Goal: Task Accomplishment & Management: Use online tool/utility

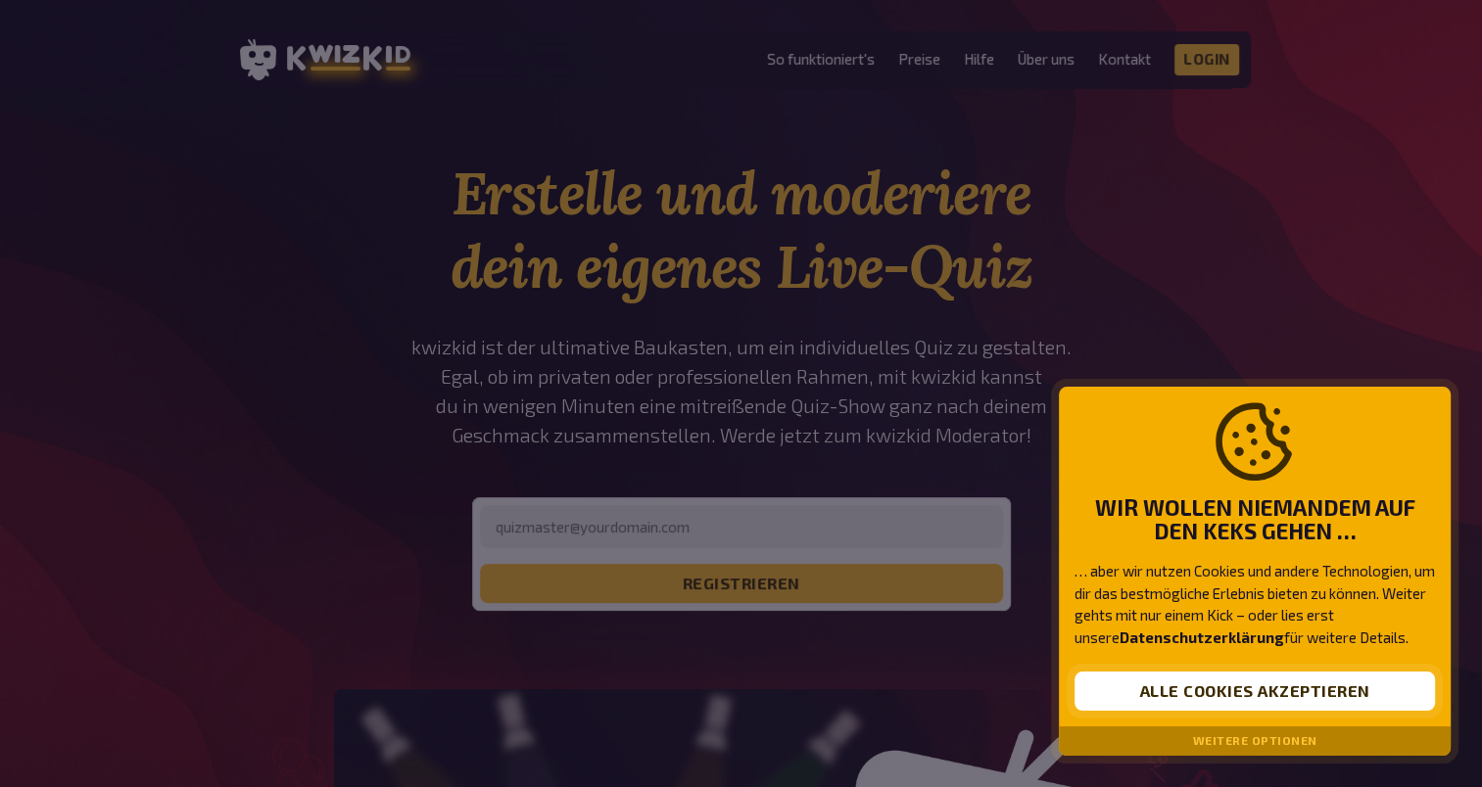
click at [1169, 695] on button "Alle Cookies akzeptieren" at bounding box center [1254, 691] width 360 height 39
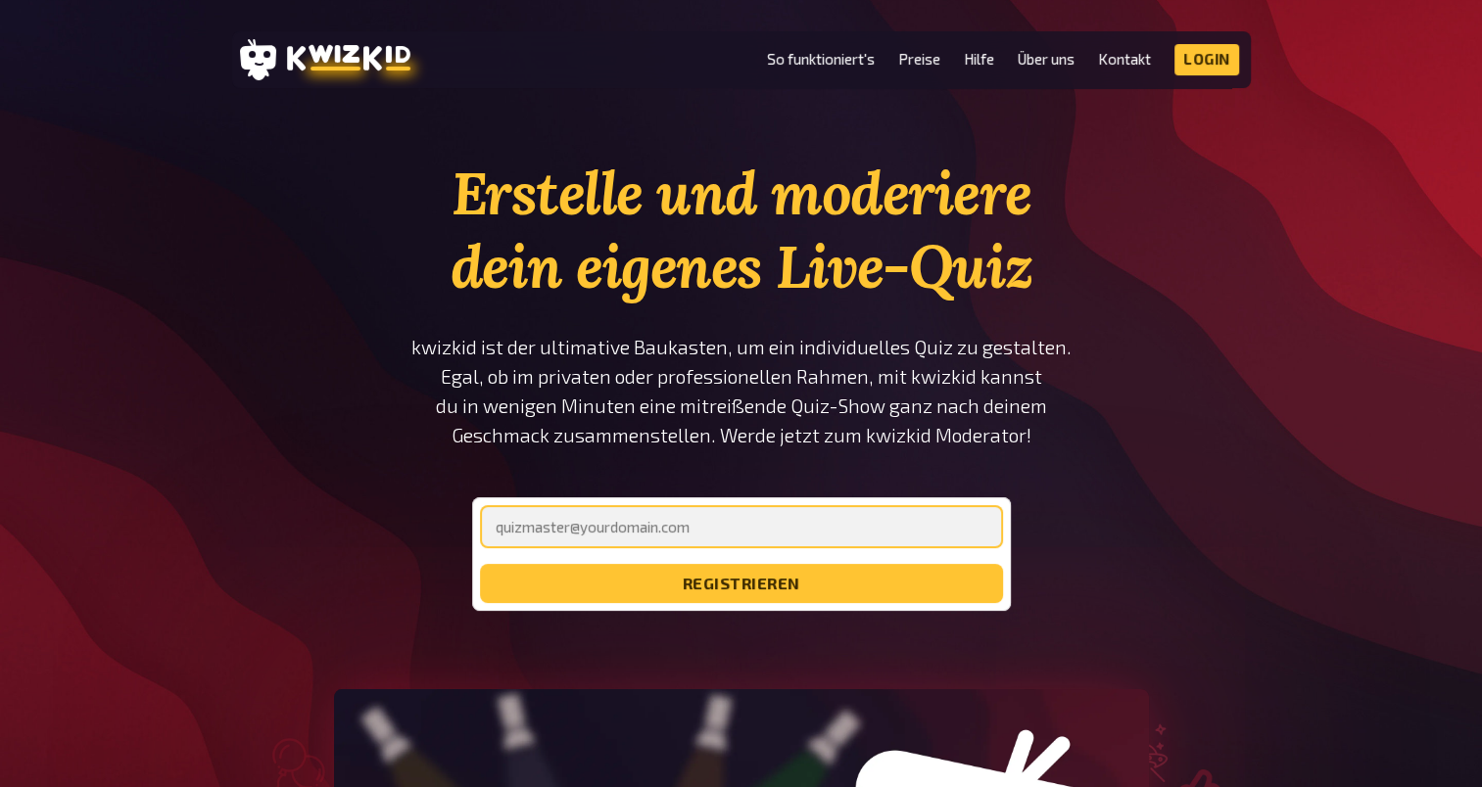
click at [662, 529] on input "email" at bounding box center [741, 526] width 523 height 43
type input "[EMAIL_ADDRESS][DOMAIN_NAME]"
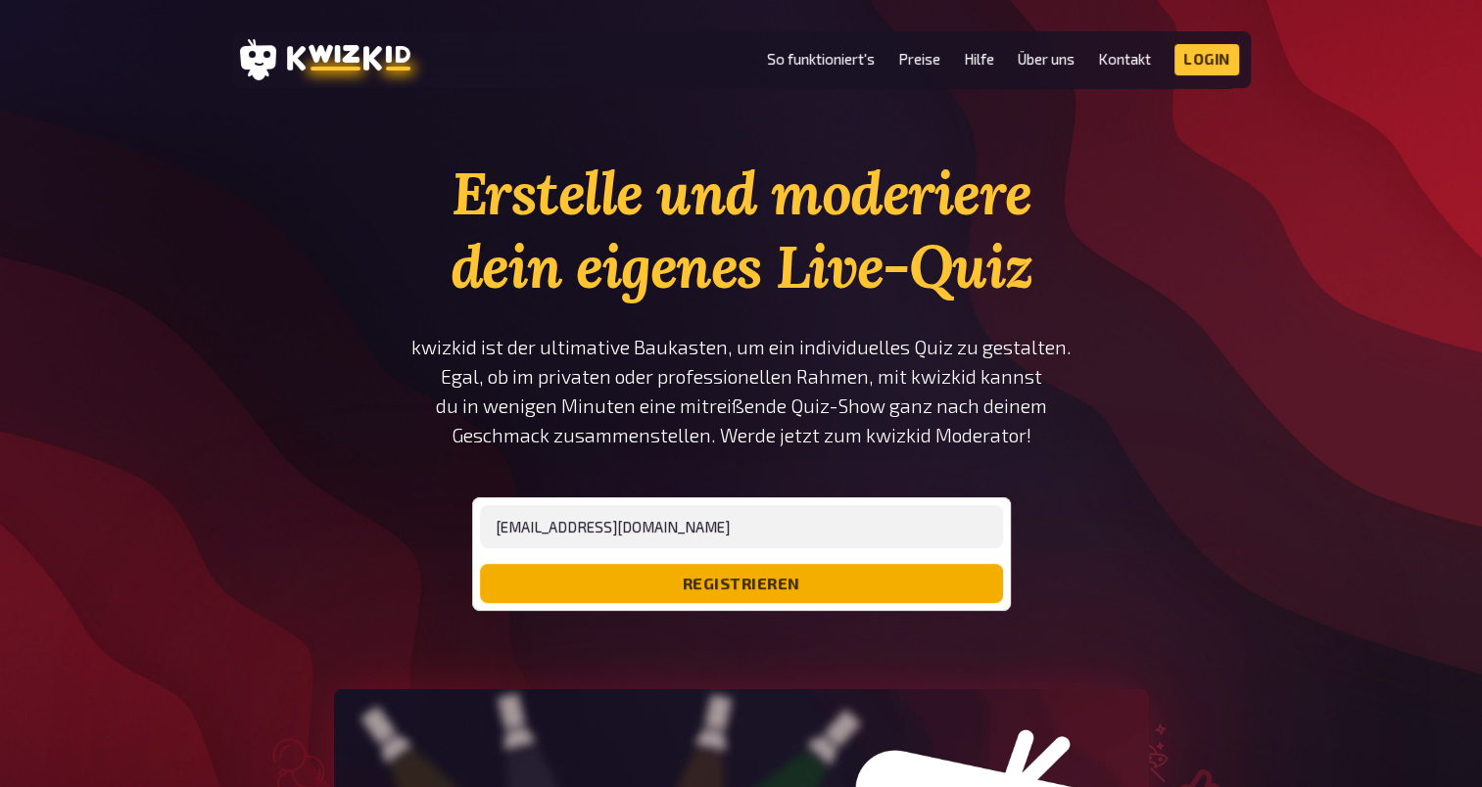
click at [801, 587] on button "registrieren" at bounding box center [741, 583] width 523 height 39
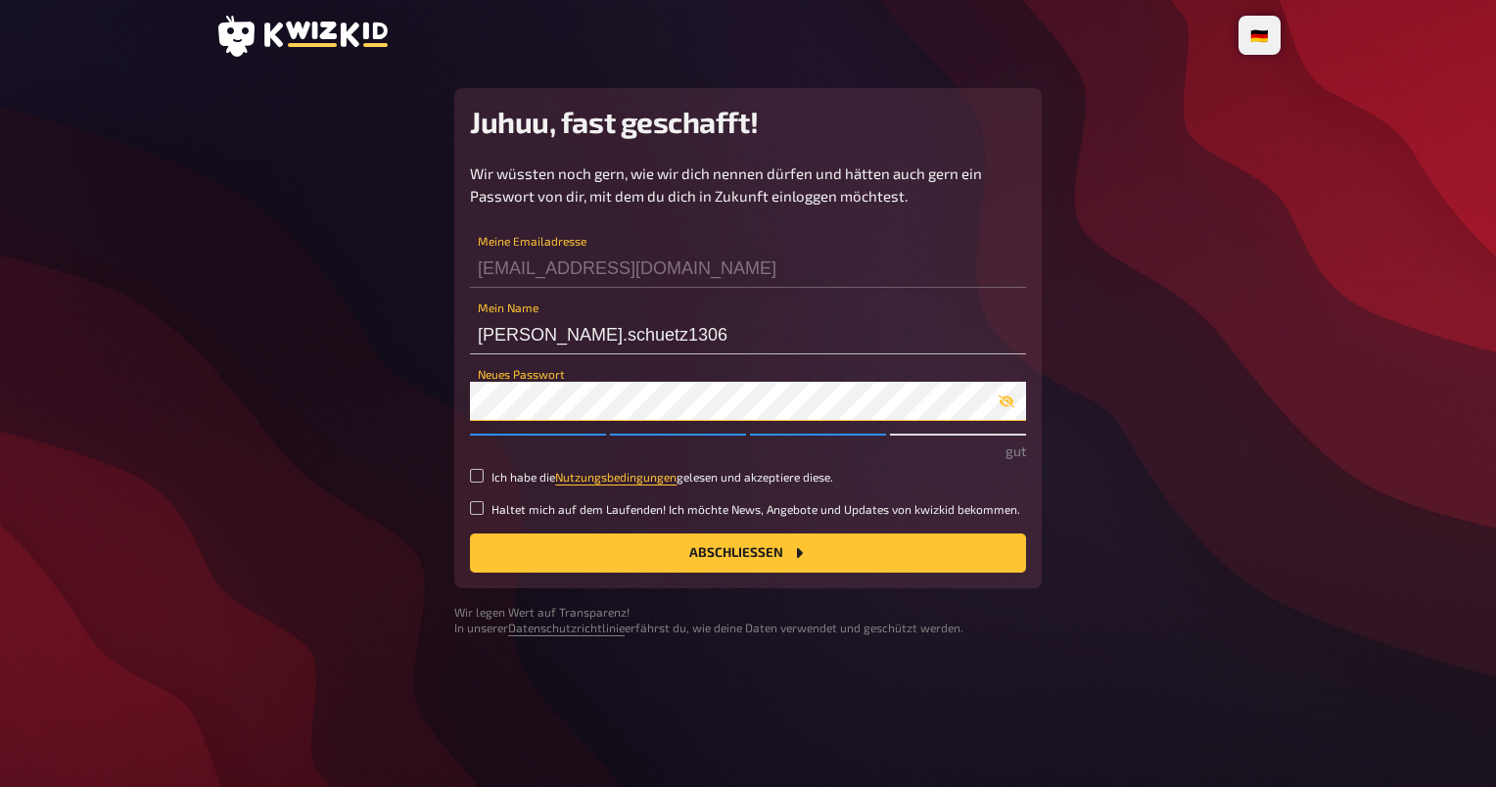
click at [470, 534] on button "Abschließen" at bounding box center [748, 553] width 556 height 39
click at [729, 548] on button "Abschließen" at bounding box center [748, 553] width 556 height 39
click at [475, 478] on input "Ich habe die Nutzungsbedingungen gelesen und akzeptiere diese." at bounding box center [477, 476] width 14 height 14
checkbox input "true"
click at [805, 545] on icon "Abschließen" at bounding box center [799, 553] width 16 height 16
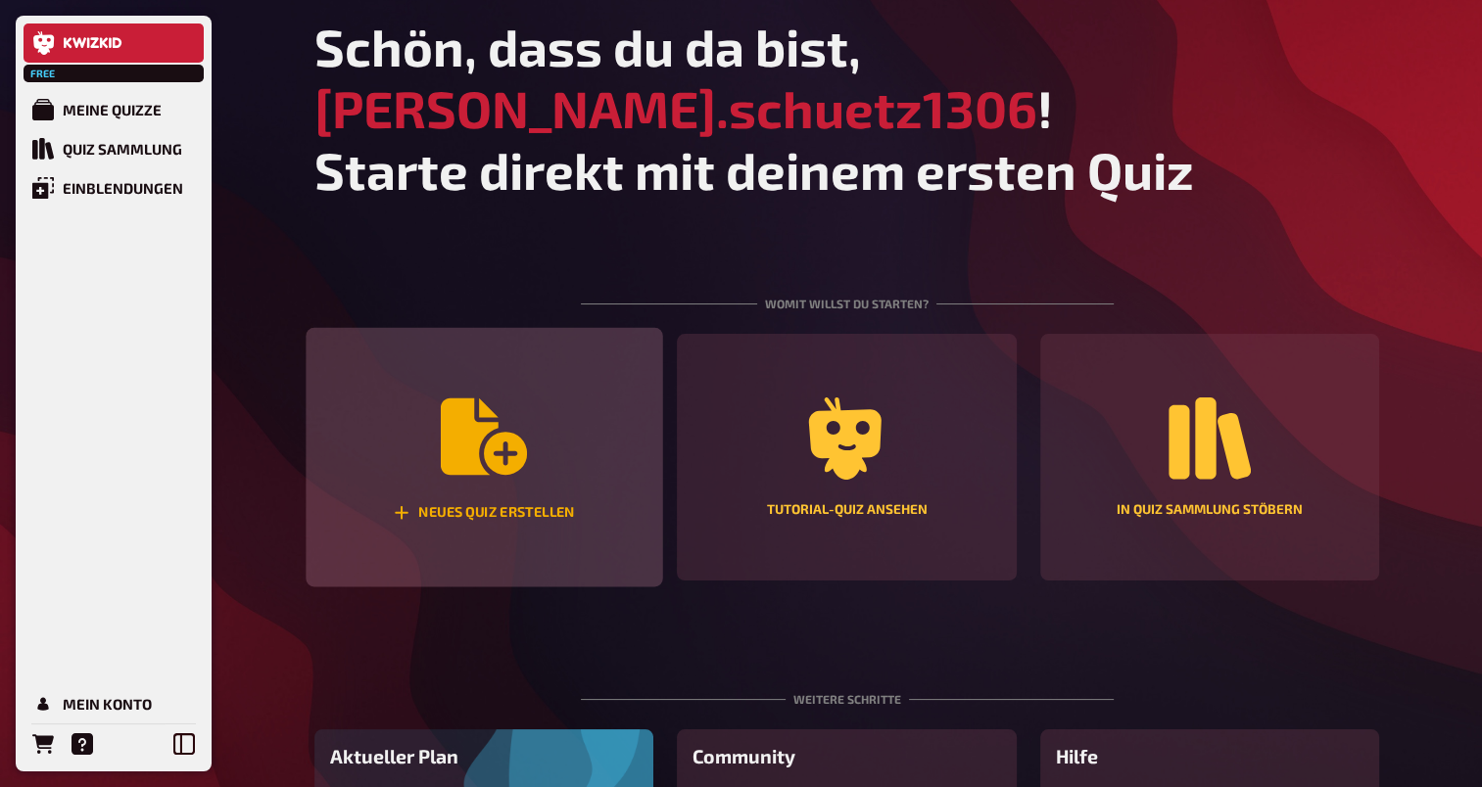
click at [481, 429] on div "Neues Quiz erstellen" at bounding box center [484, 457] width 356 height 259
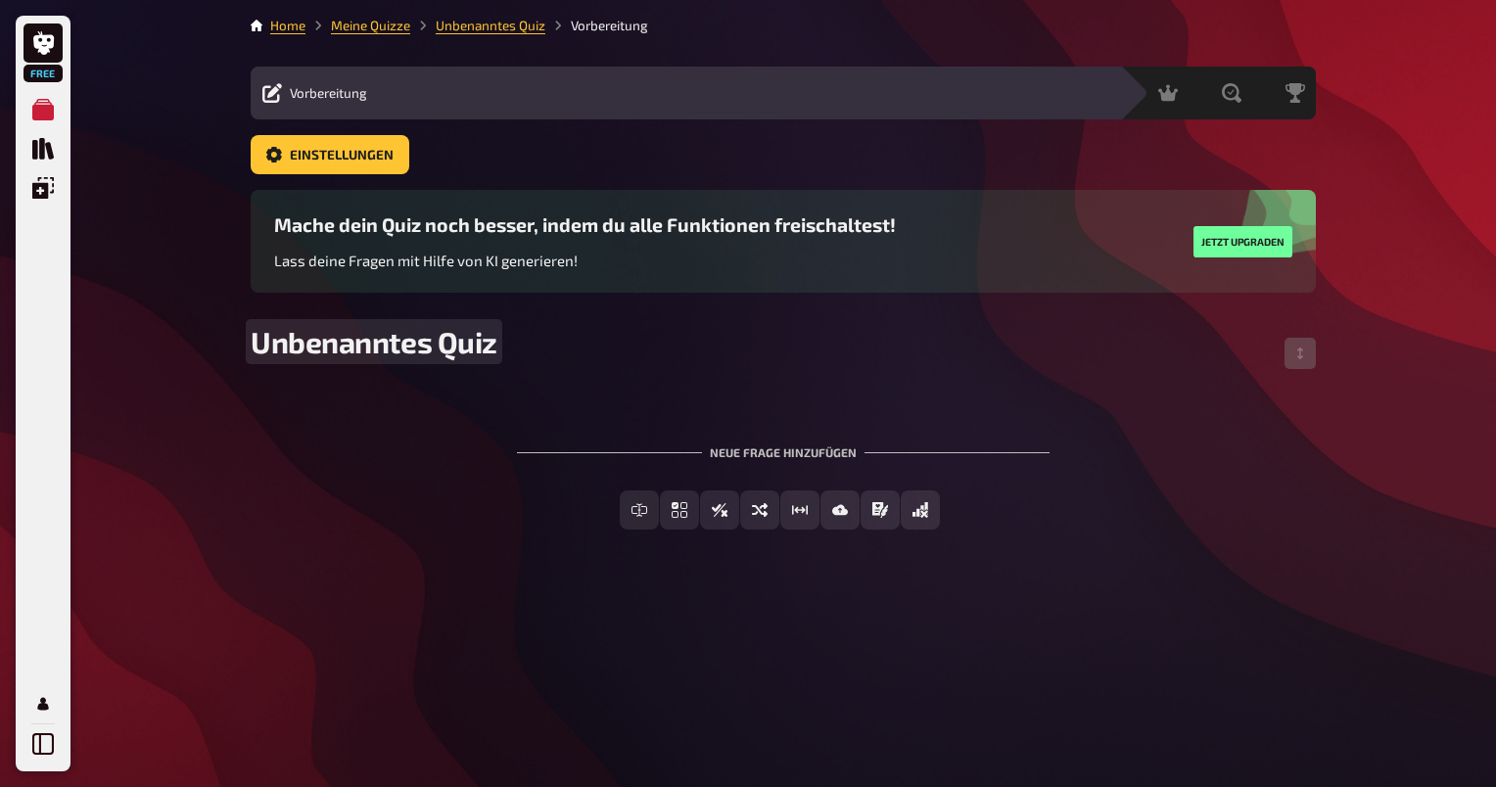
click at [439, 349] on span "Unbenanntes Quiz" at bounding box center [374, 341] width 247 height 35
click at [785, 453] on div "Neue Frage hinzufügen" at bounding box center [783, 444] width 533 height 61
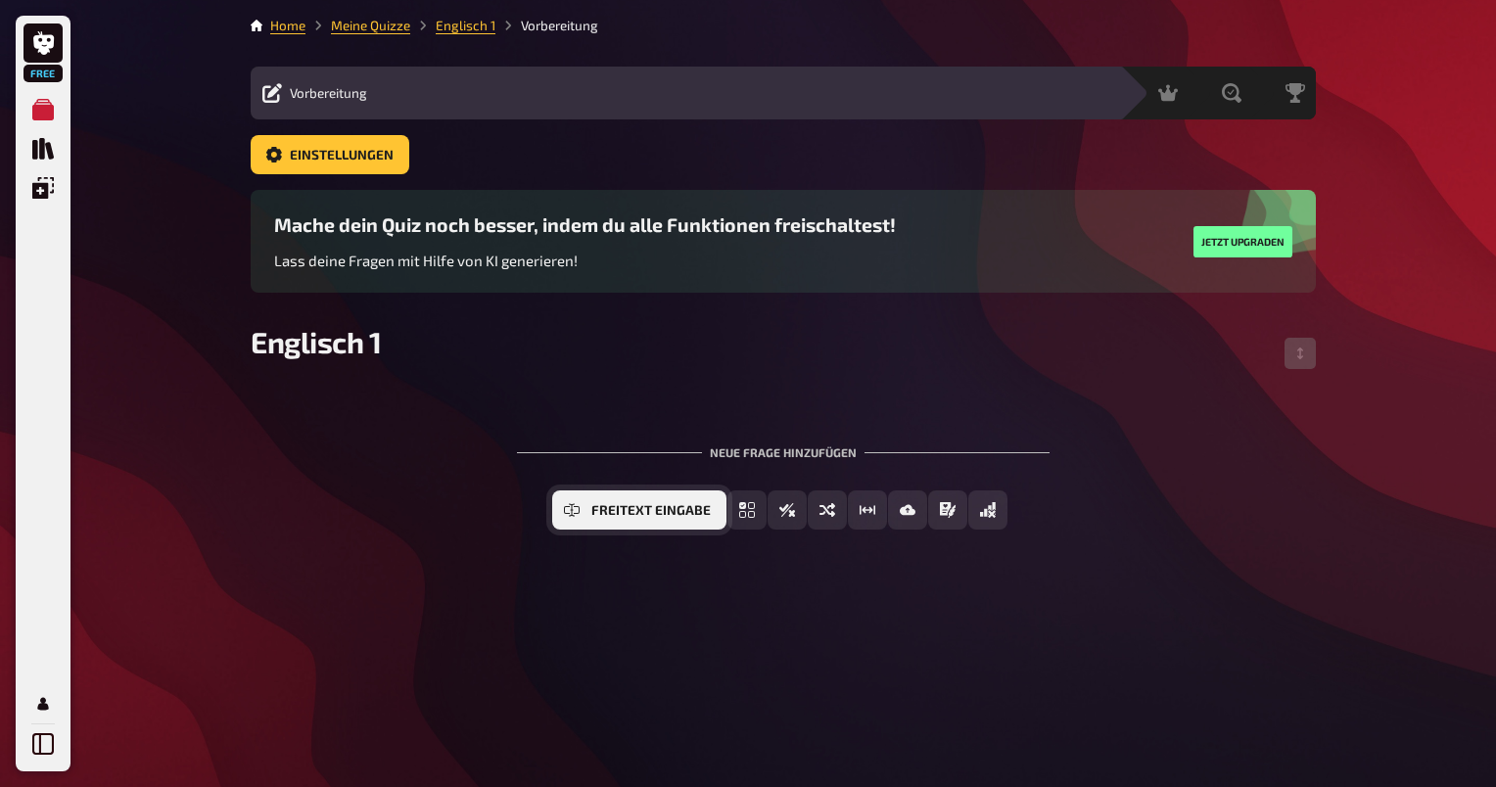
click at [590, 510] on button "Freitext Eingabe" at bounding box center [639, 510] width 174 height 39
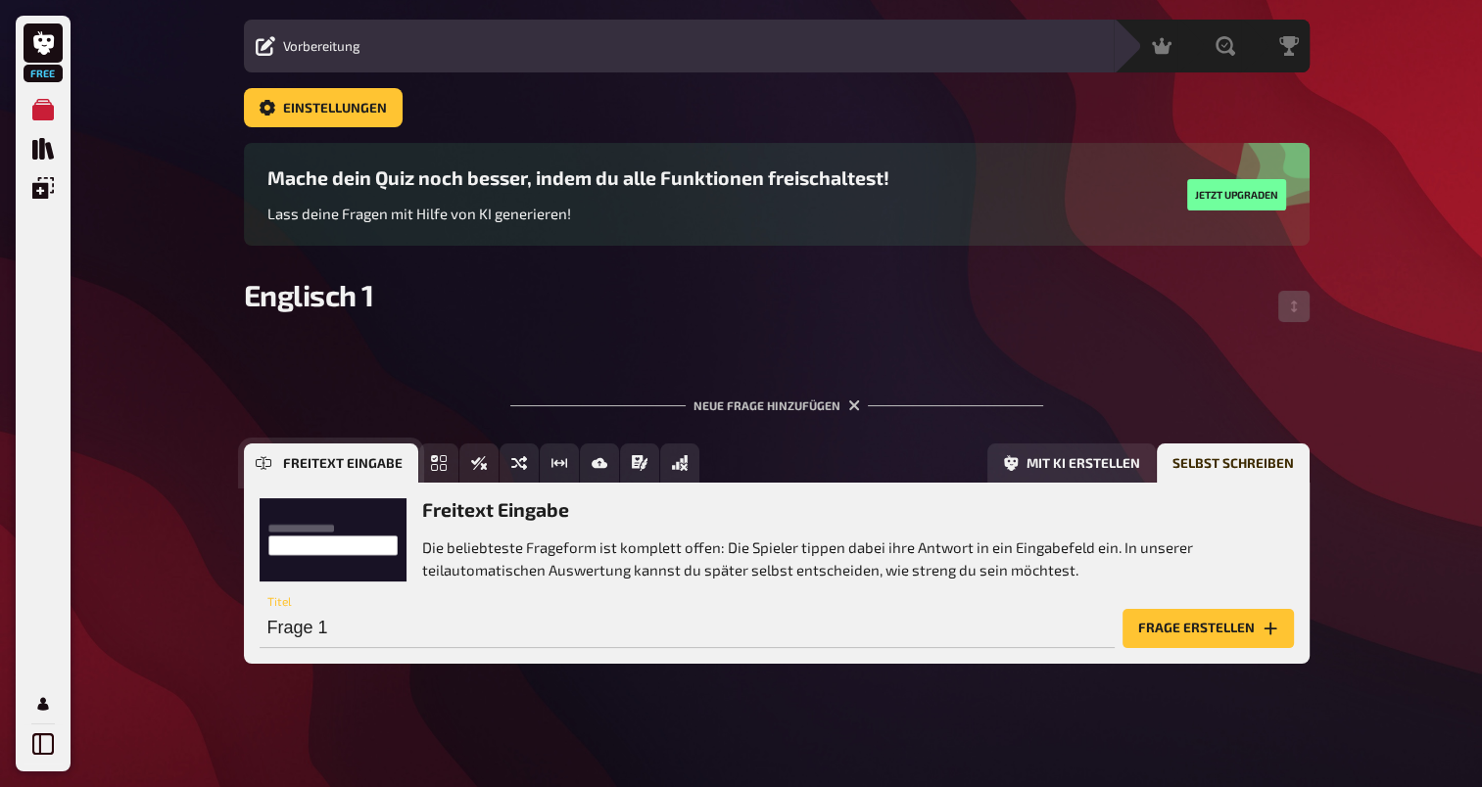
scroll to position [49, 0]
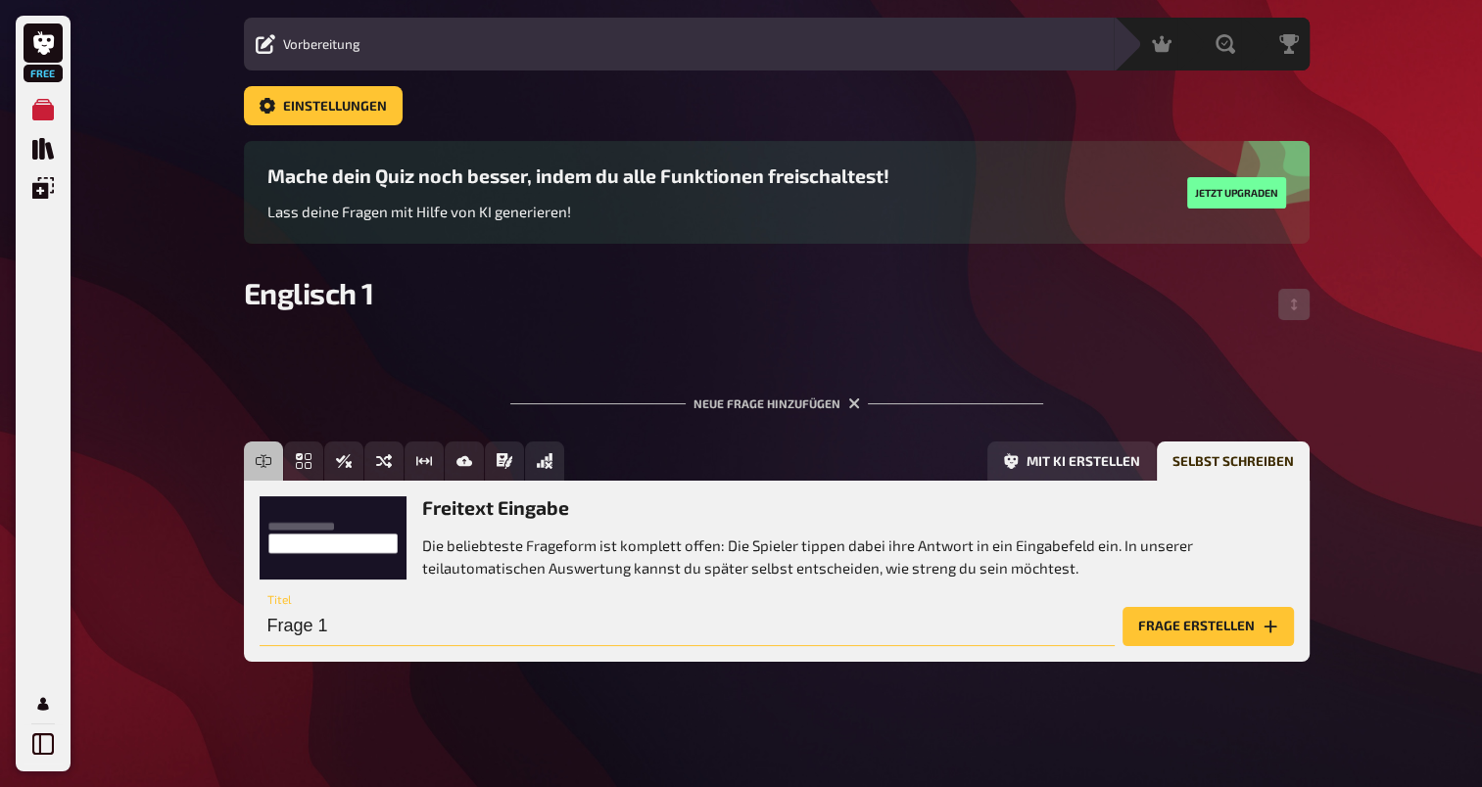
click at [373, 638] on input "Frage 1" at bounding box center [686, 626] width 855 height 39
type input "Käfig"
click at [1179, 629] on button "Frage erstellen" at bounding box center [1207, 626] width 171 height 39
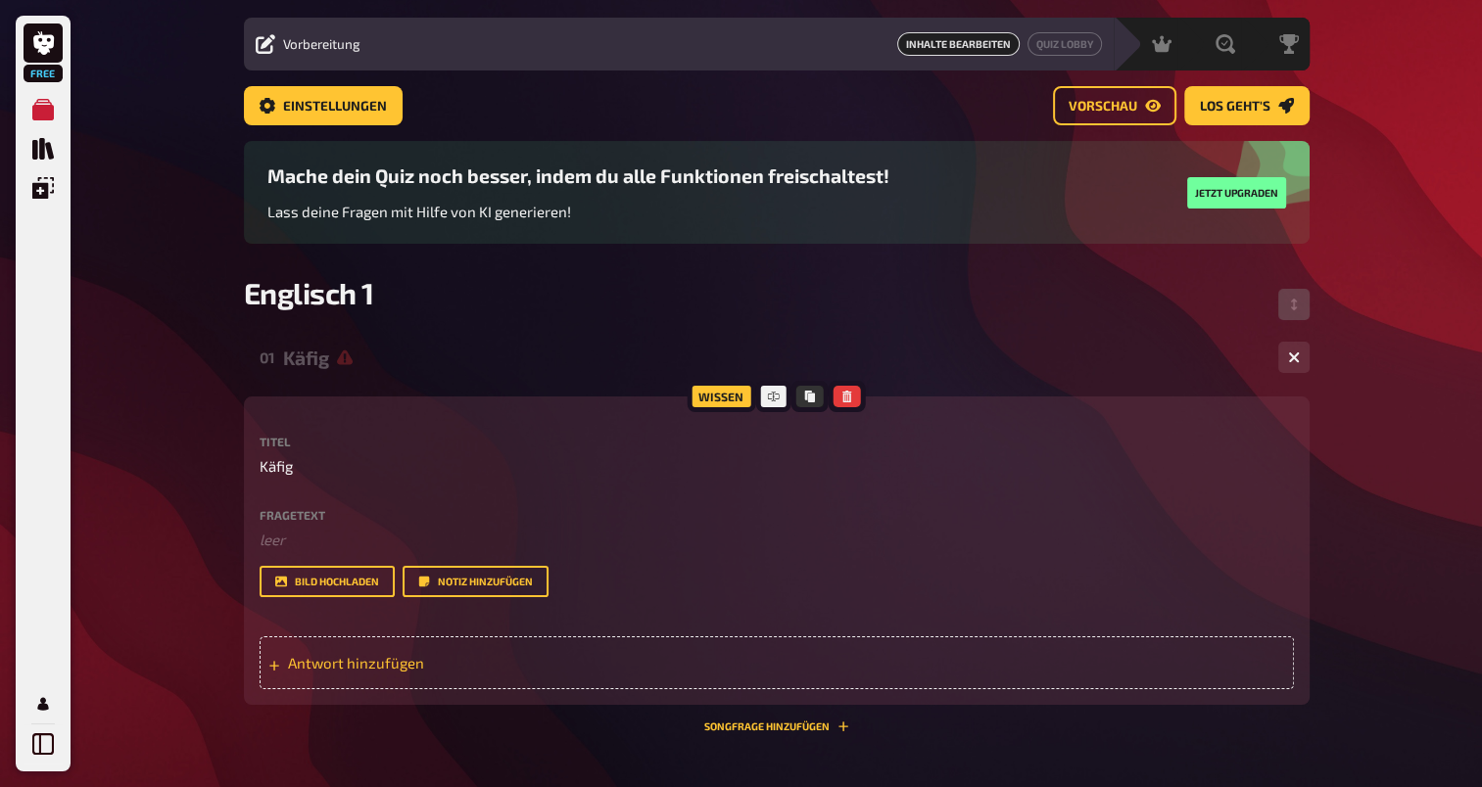
click at [466, 670] on span "Antwort hinzufügen" at bounding box center [440, 663] width 305 height 18
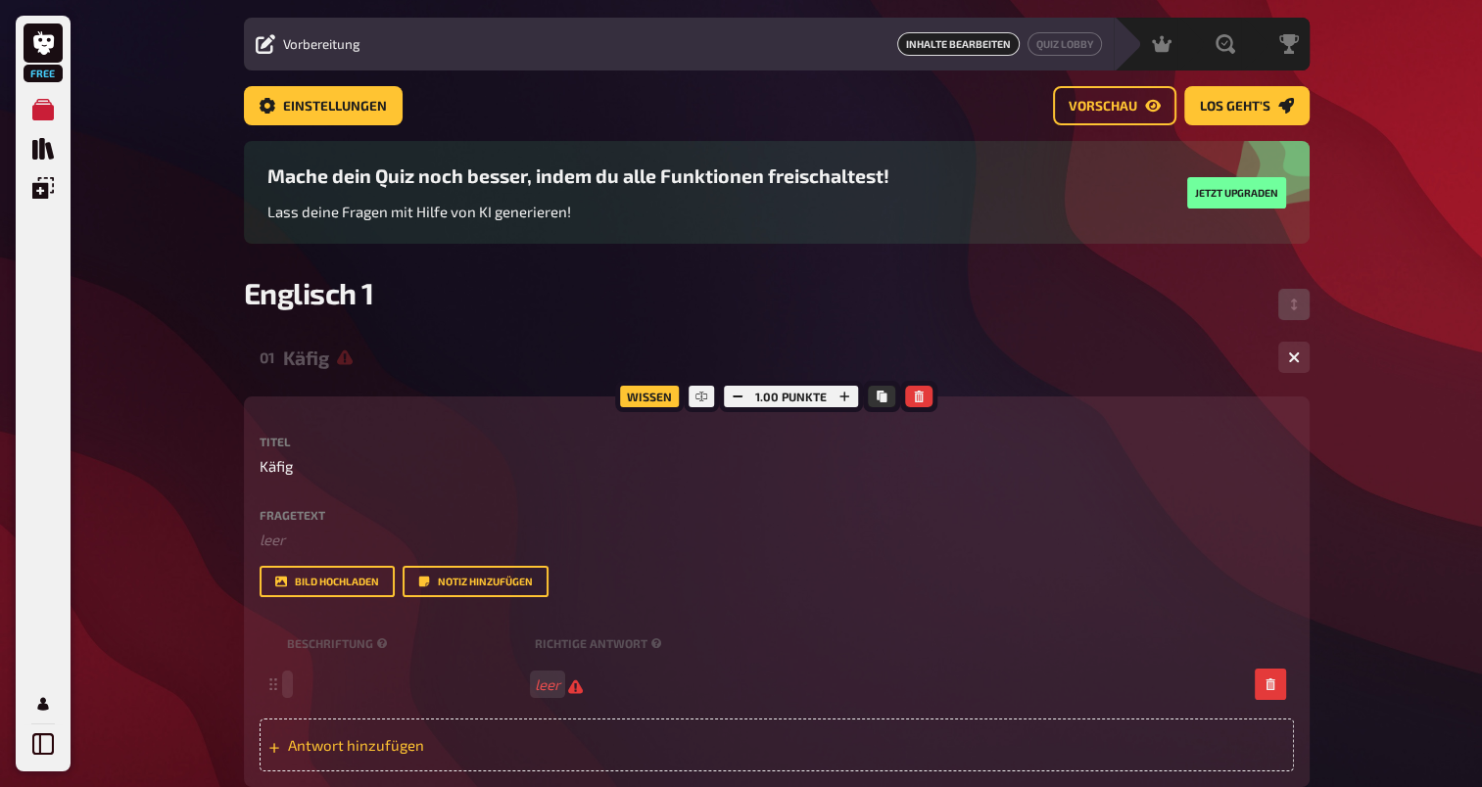
click at [466, 670] on div "leer" at bounding box center [776, 684] width 1034 height 53
click at [1176, 557] on div "Fragetext ﻿ leer Hier hinziehen für Dateiupload Bild hochladen Notiz hinzufügen" at bounding box center [776, 553] width 1034 height 89
click at [667, 291] on div "Englisch 1" at bounding box center [776, 304] width 1065 height 59
click at [1480, 698] on div "Free Meine Quizze Quiz Sammlung Einblendungen Mein Konto Home Meine Quizze Engl…" at bounding box center [741, 527] width 1482 height 1152
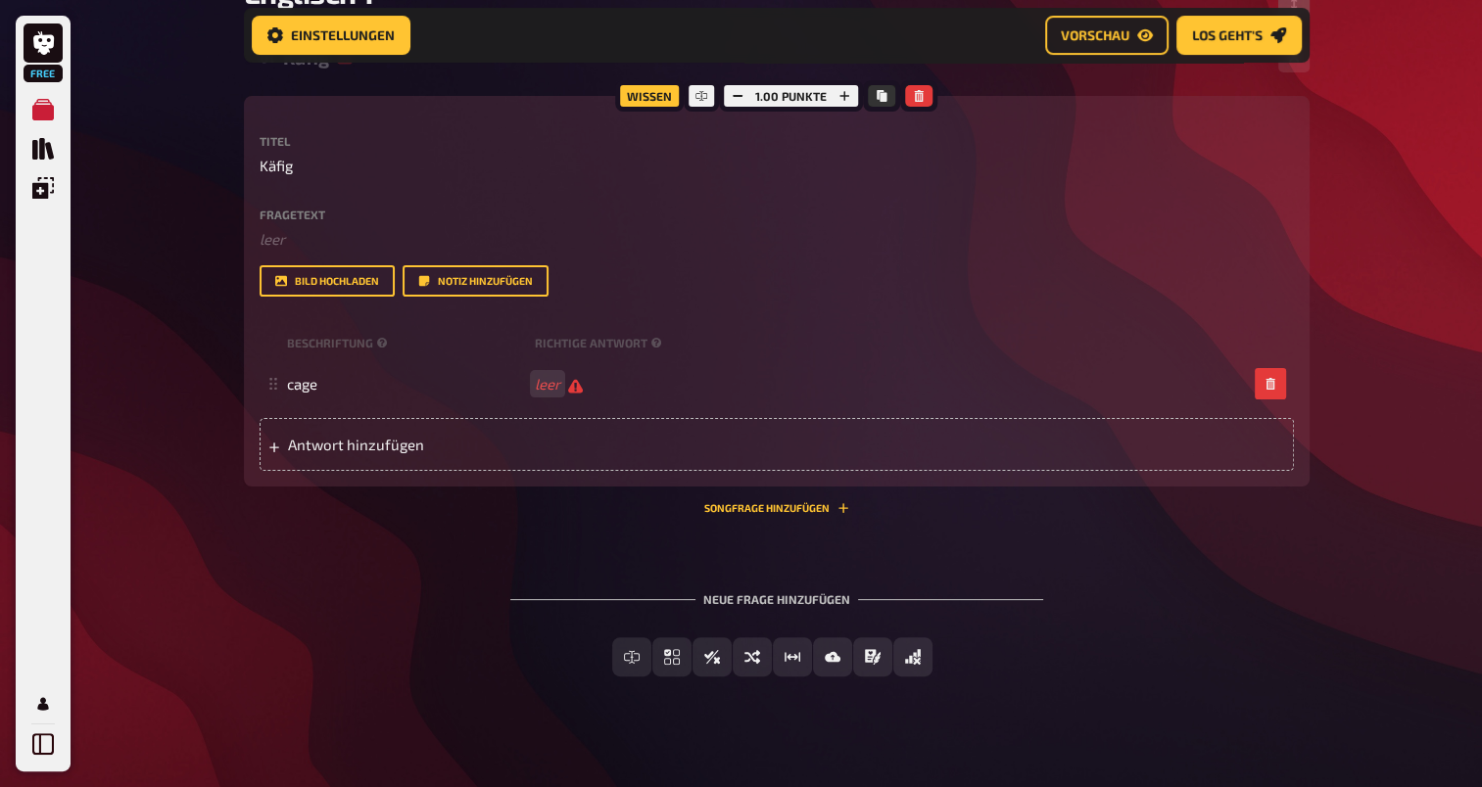
scroll to position [380, 0]
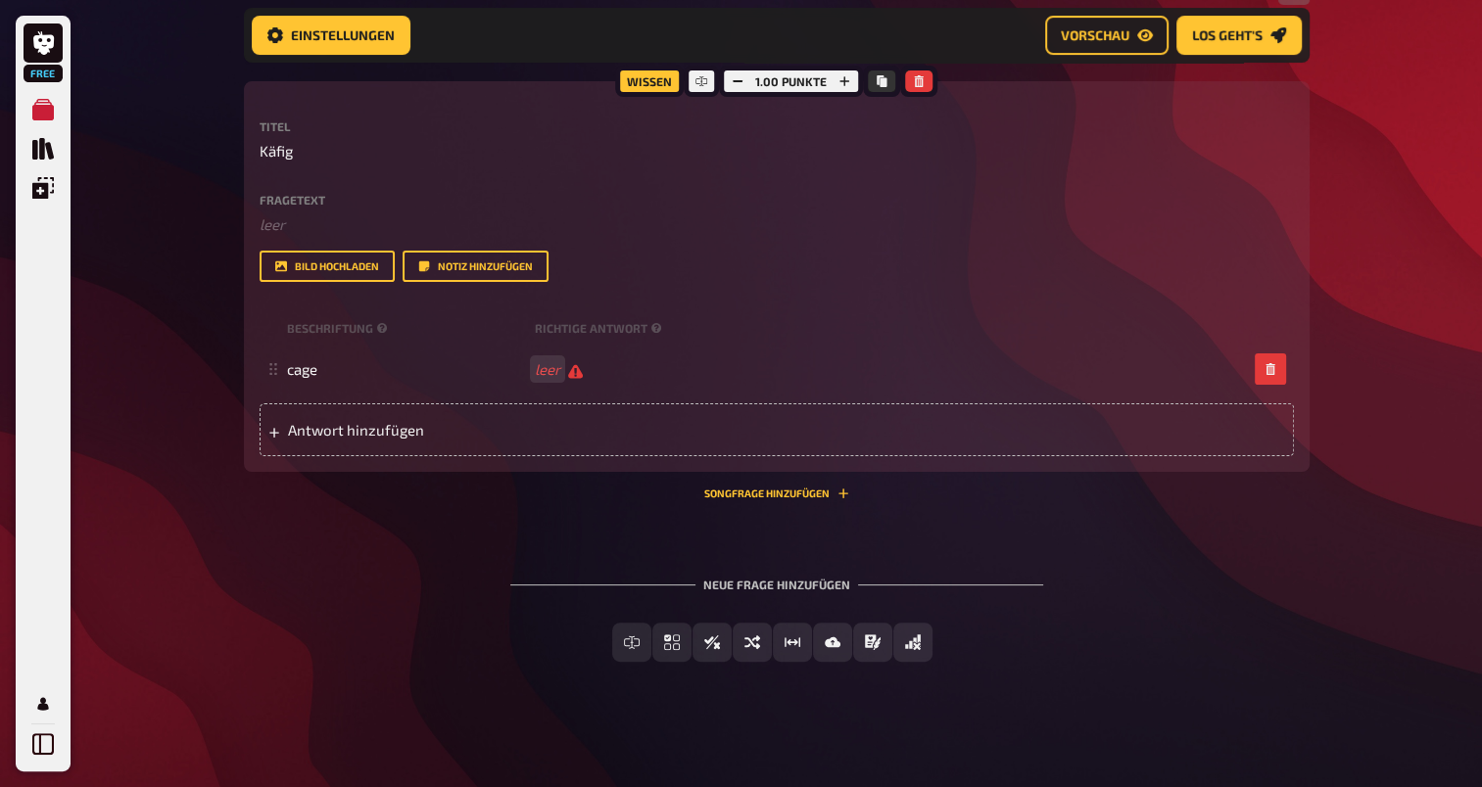
click at [772, 584] on div "Neue Frage hinzufügen" at bounding box center [776, 576] width 533 height 61
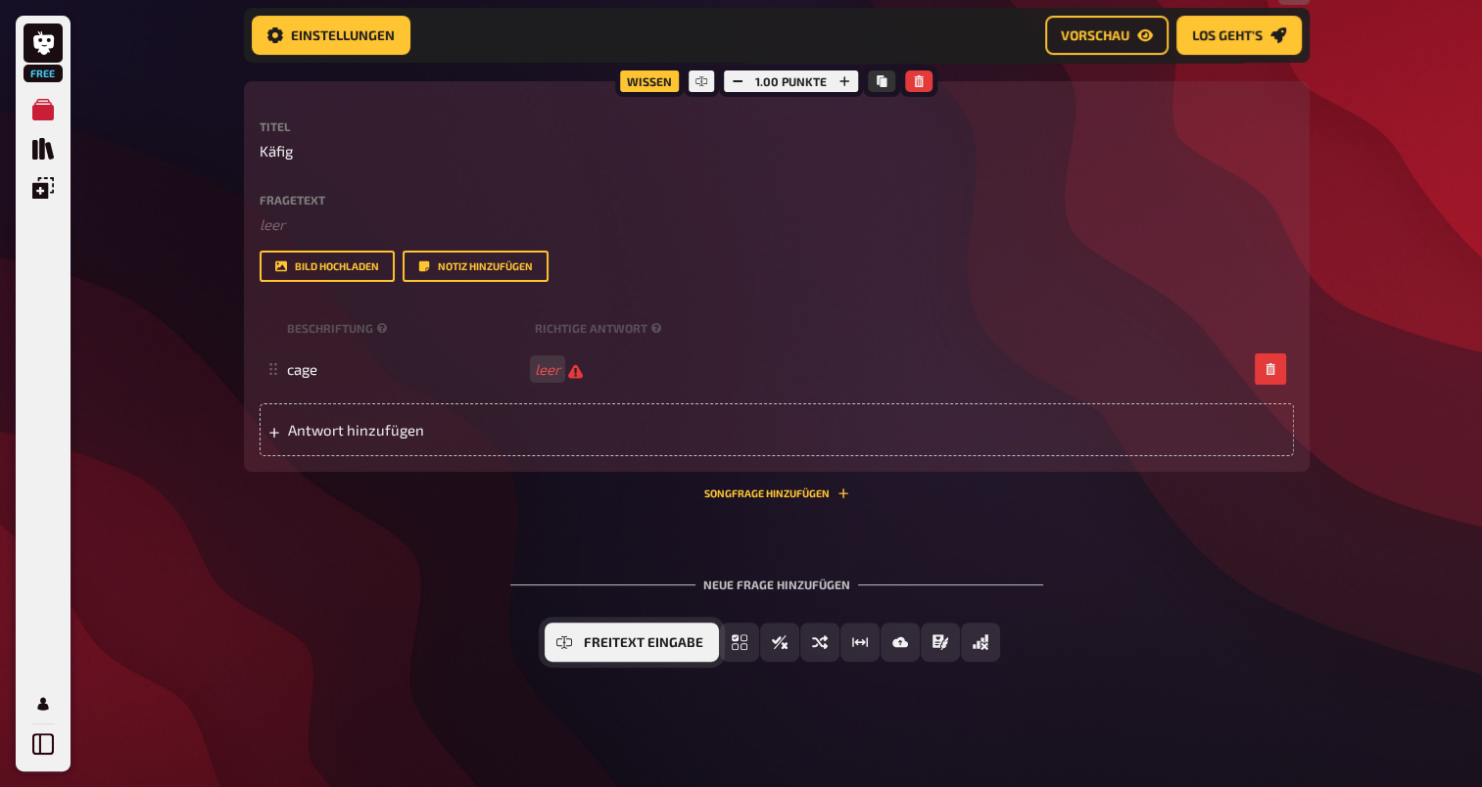
click at [627, 646] on span "Freitext Eingabe" at bounding box center [643, 643] width 119 height 14
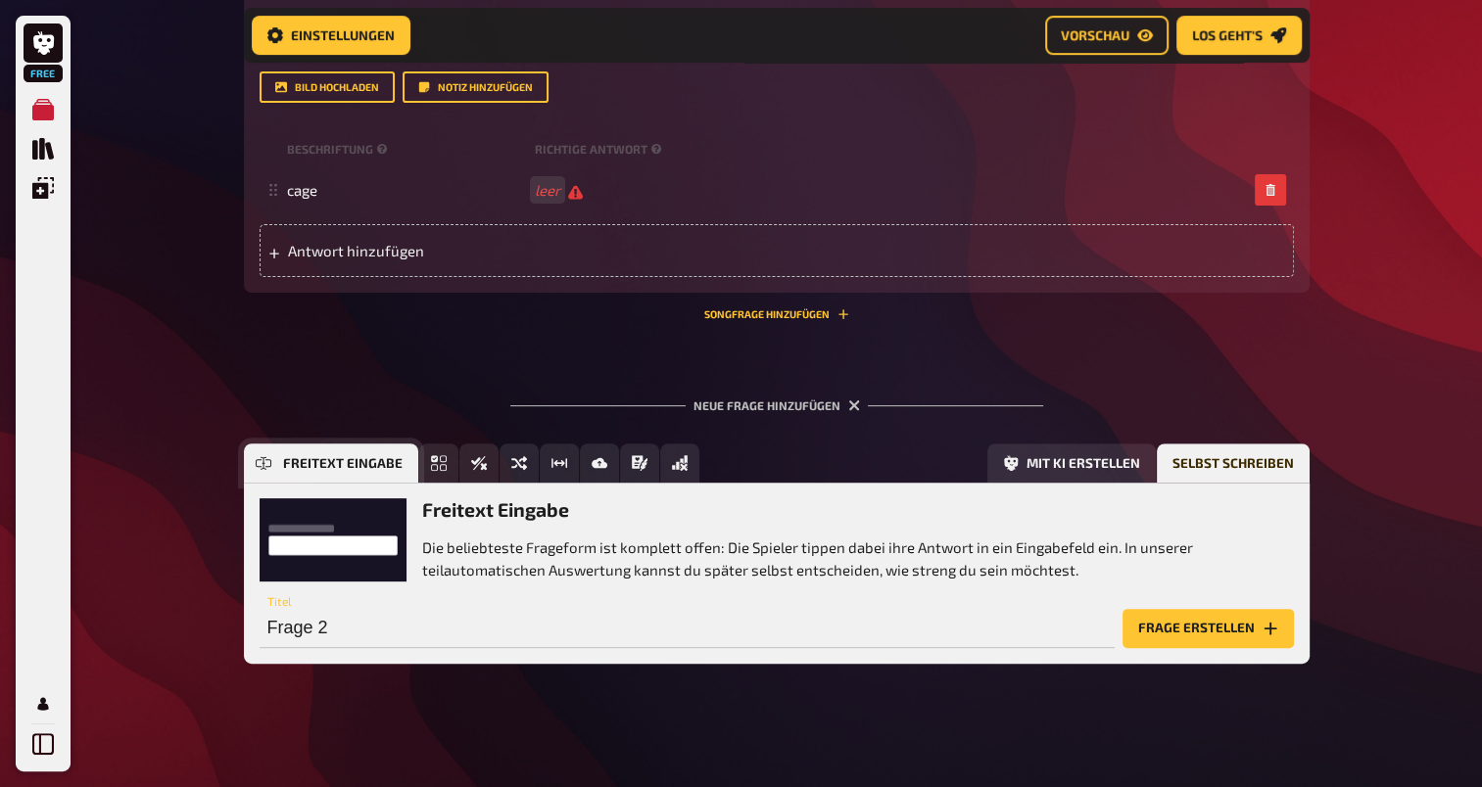
scroll to position [561, 0]
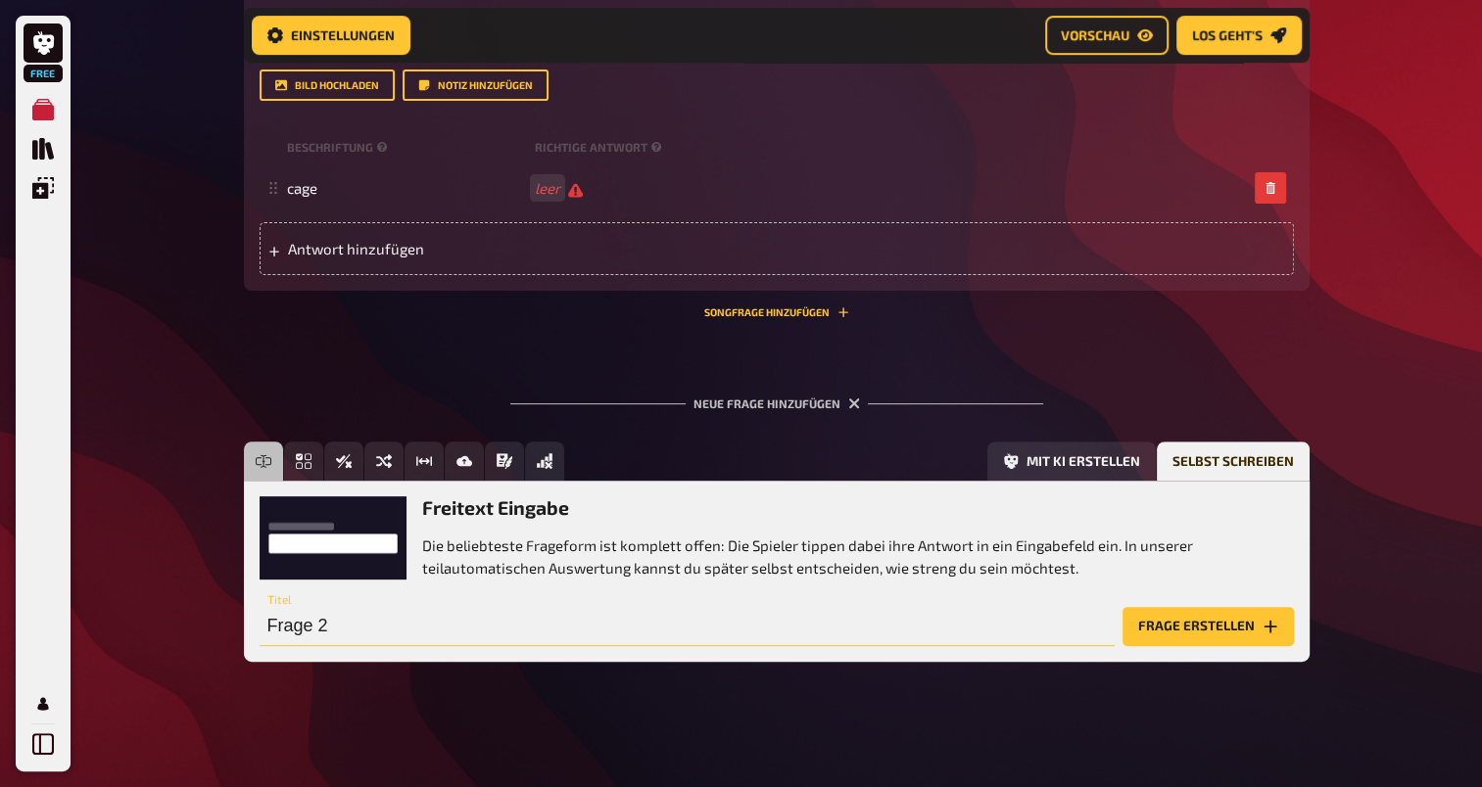
click at [340, 617] on input "Frage 2" at bounding box center [686, 626] width 855 height 39
type input "V"
click at [1232, 608] on button "Frage erstellen" at bounding box center [1207, 626] width 171 height 39
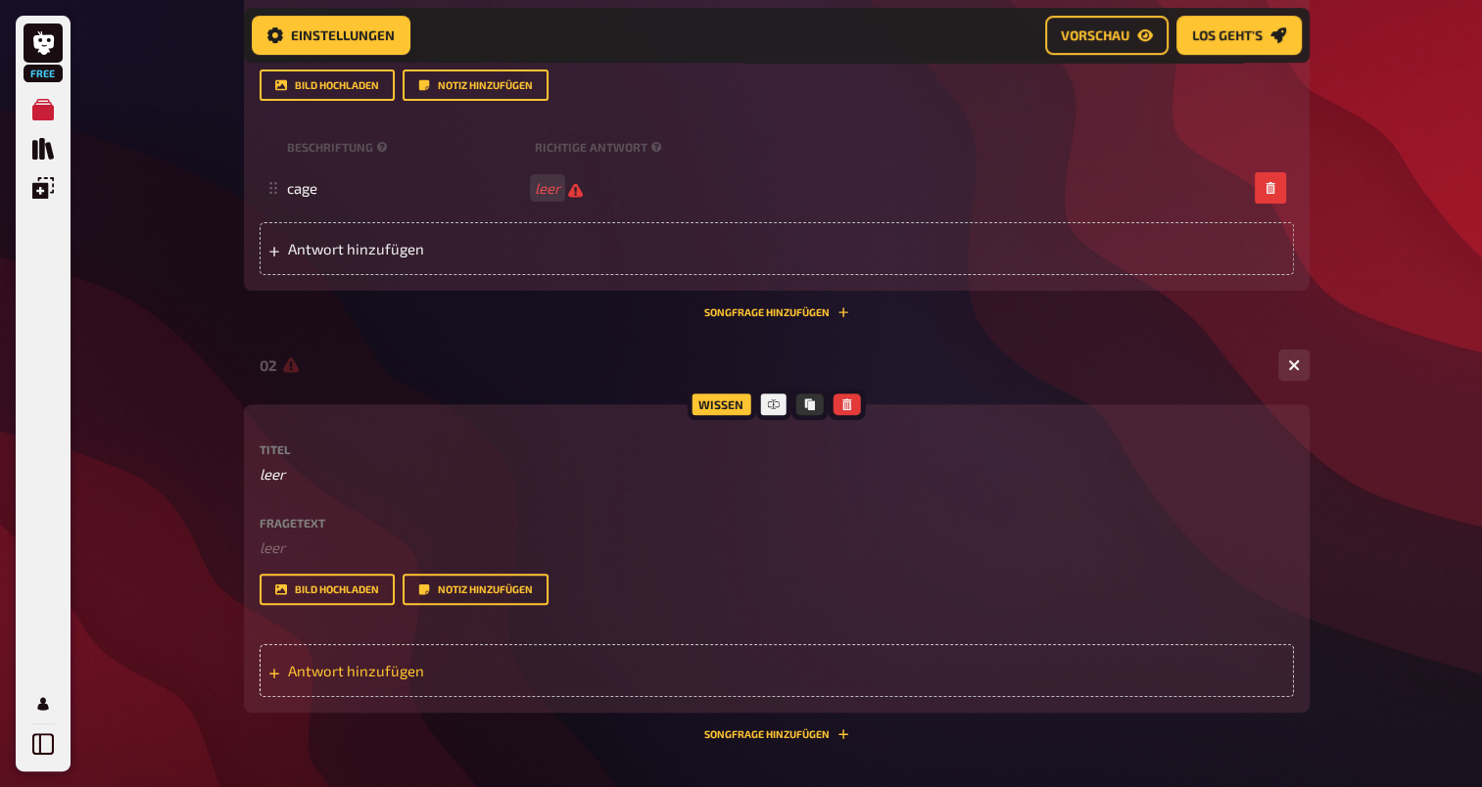
click at [384, 670] on span "Antwort hinzufügen" at bounding box center [440, 671] width 305 height 18
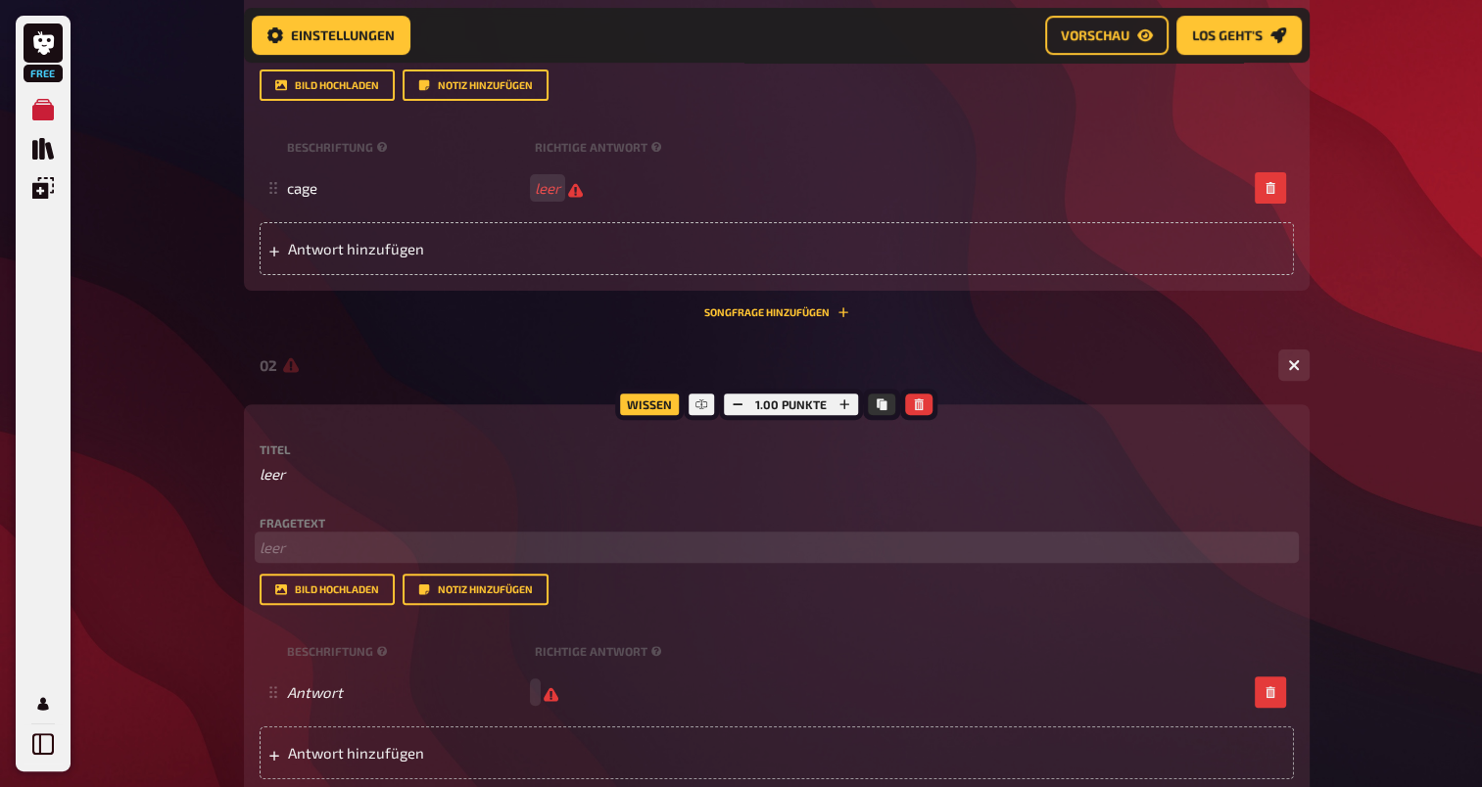
scroll to position [560, 0]
click at [303, 552] on p "﻿ leer" at bounding box center [776, 549] width 1034 height 23
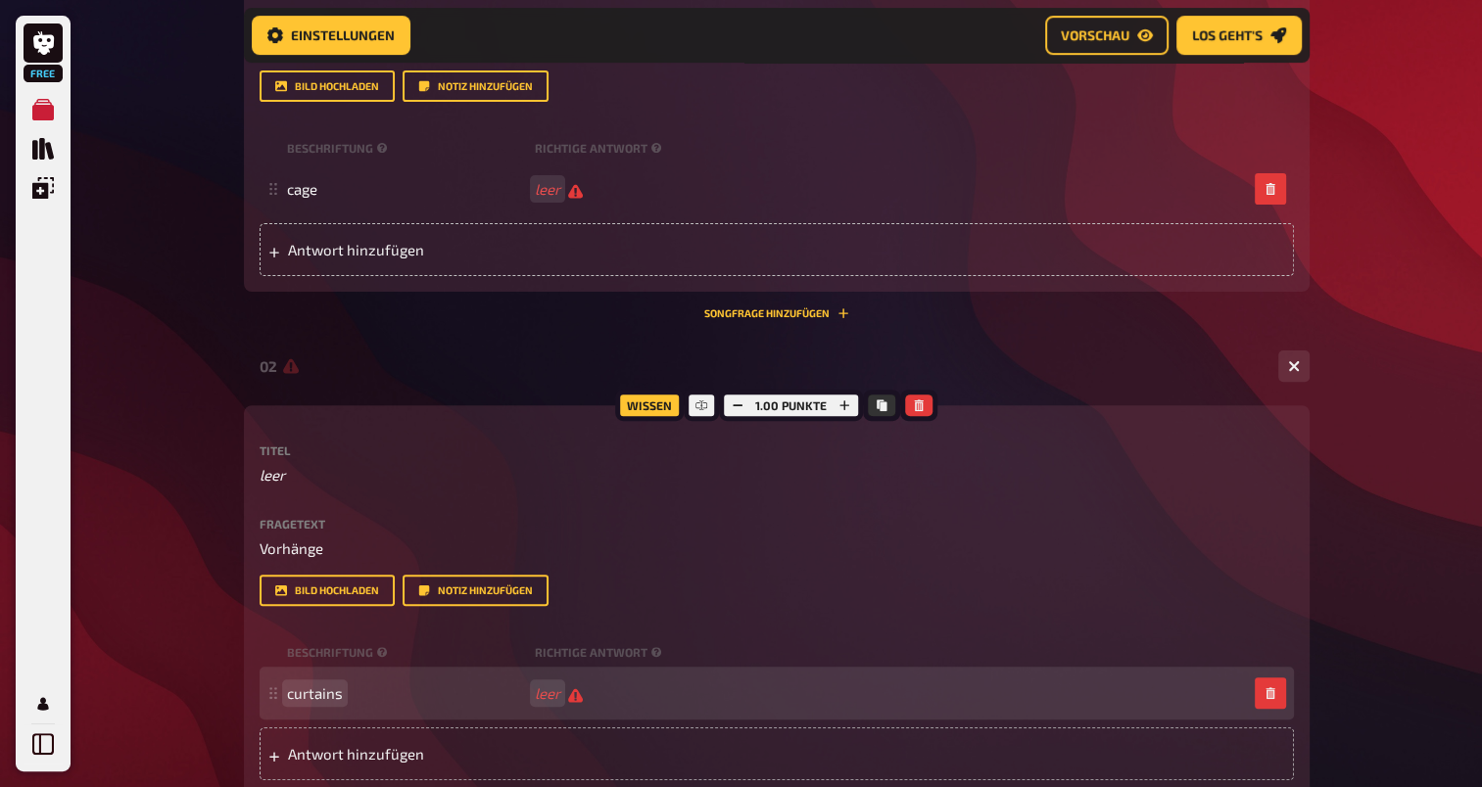
scroll to position [885, 0]
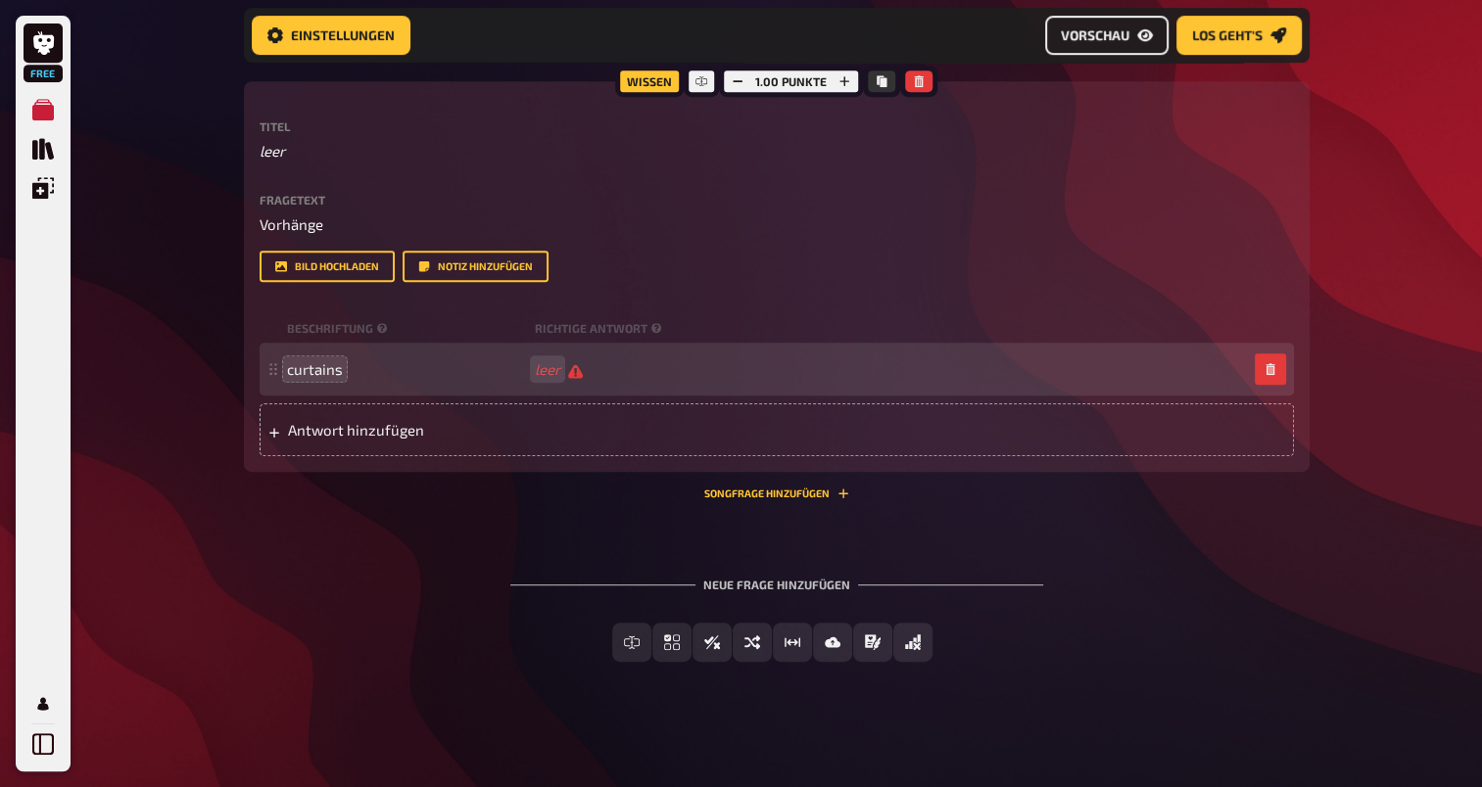
click at [1100, 33] on span "Vorschau" at bounding box center [1094, 35] width 69 height 14
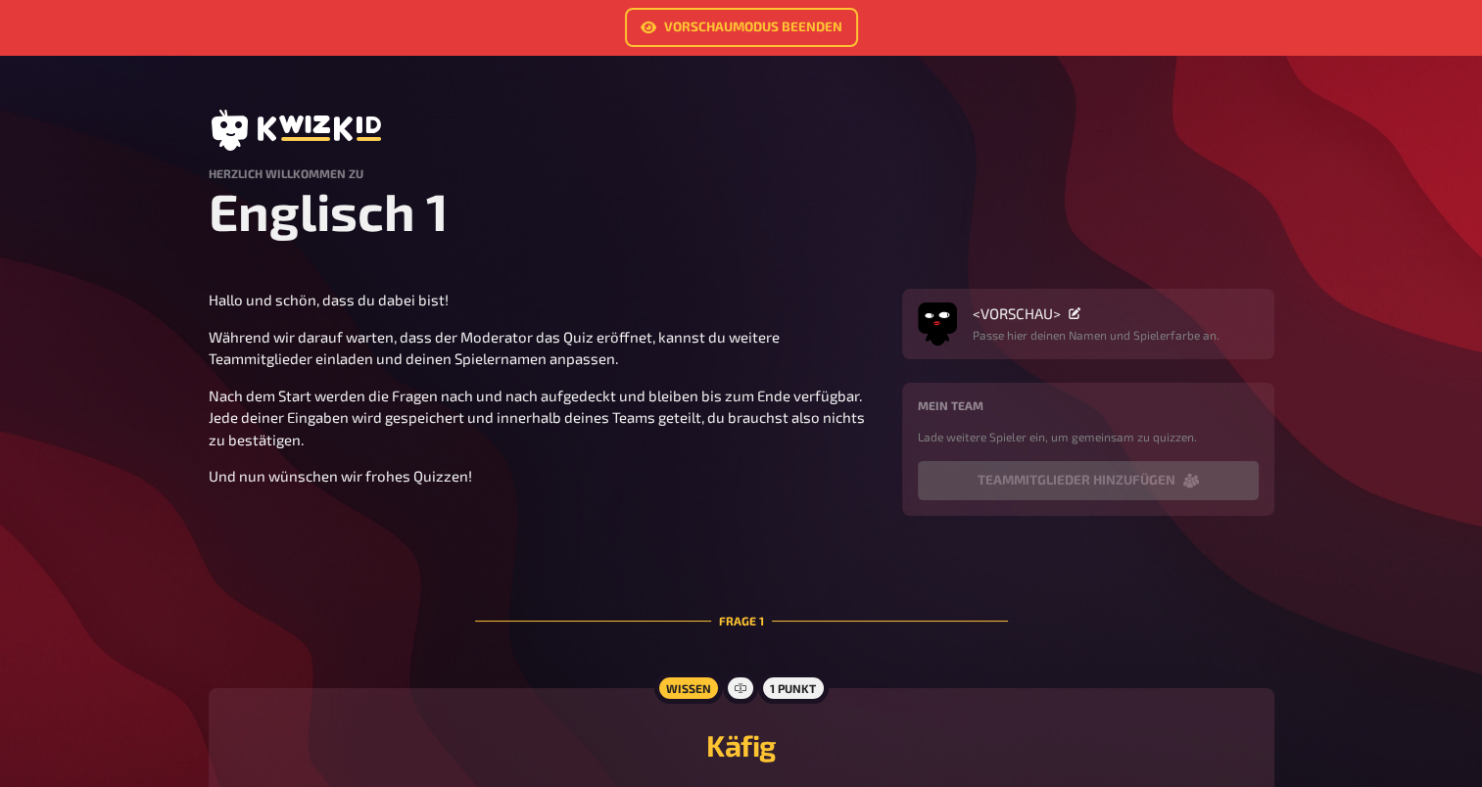
scroll to position [491, 0]
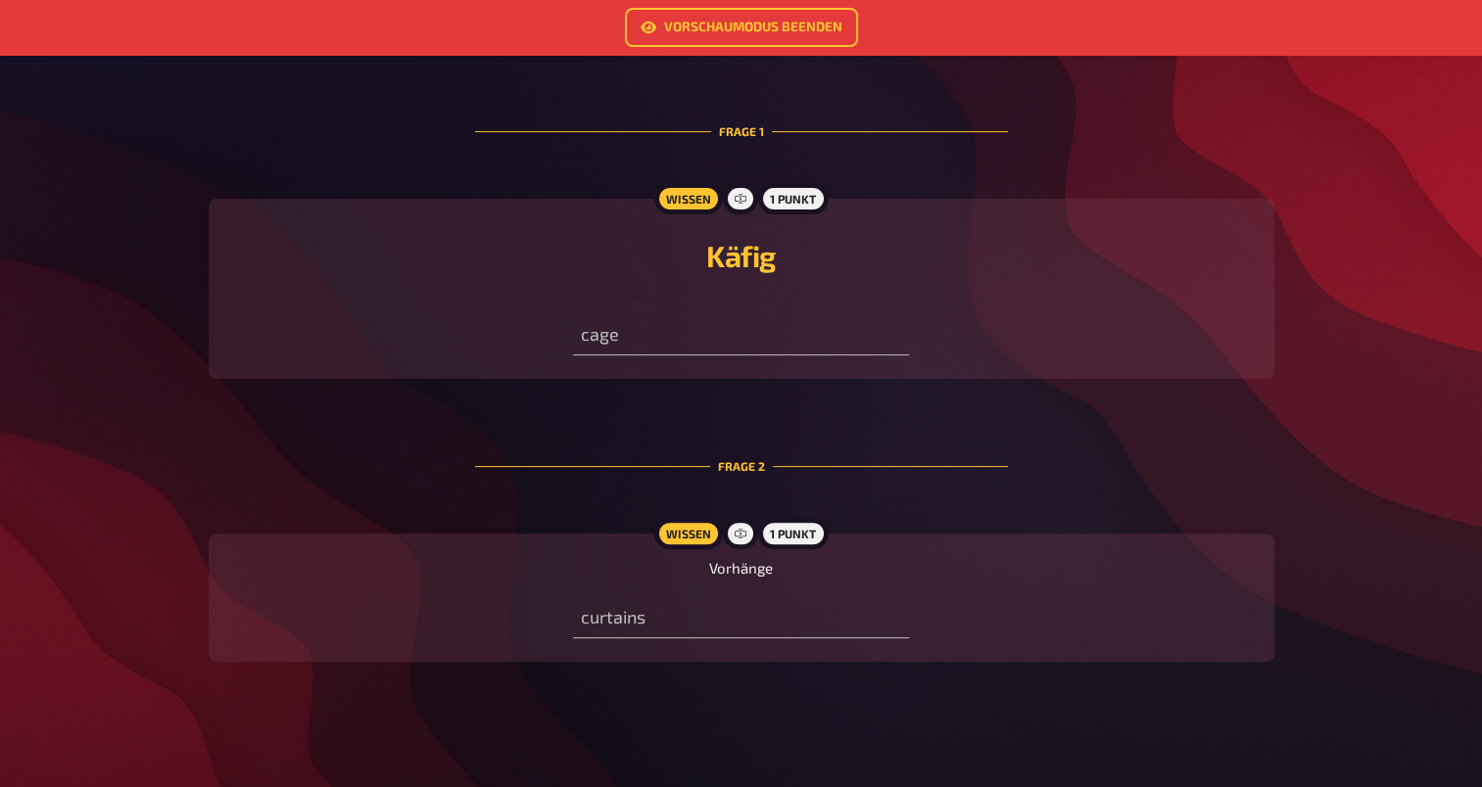
click at [645, 313] on div "cage" at bounding box center [741, 326] width 336 height 59
click at [607, 325] on input "text" at bounding box center [741, 335] width 336 height 39
click at [744, 22] on link "Vorschaumodus beenden" at bounding box center [741, 27] width 233 height 39
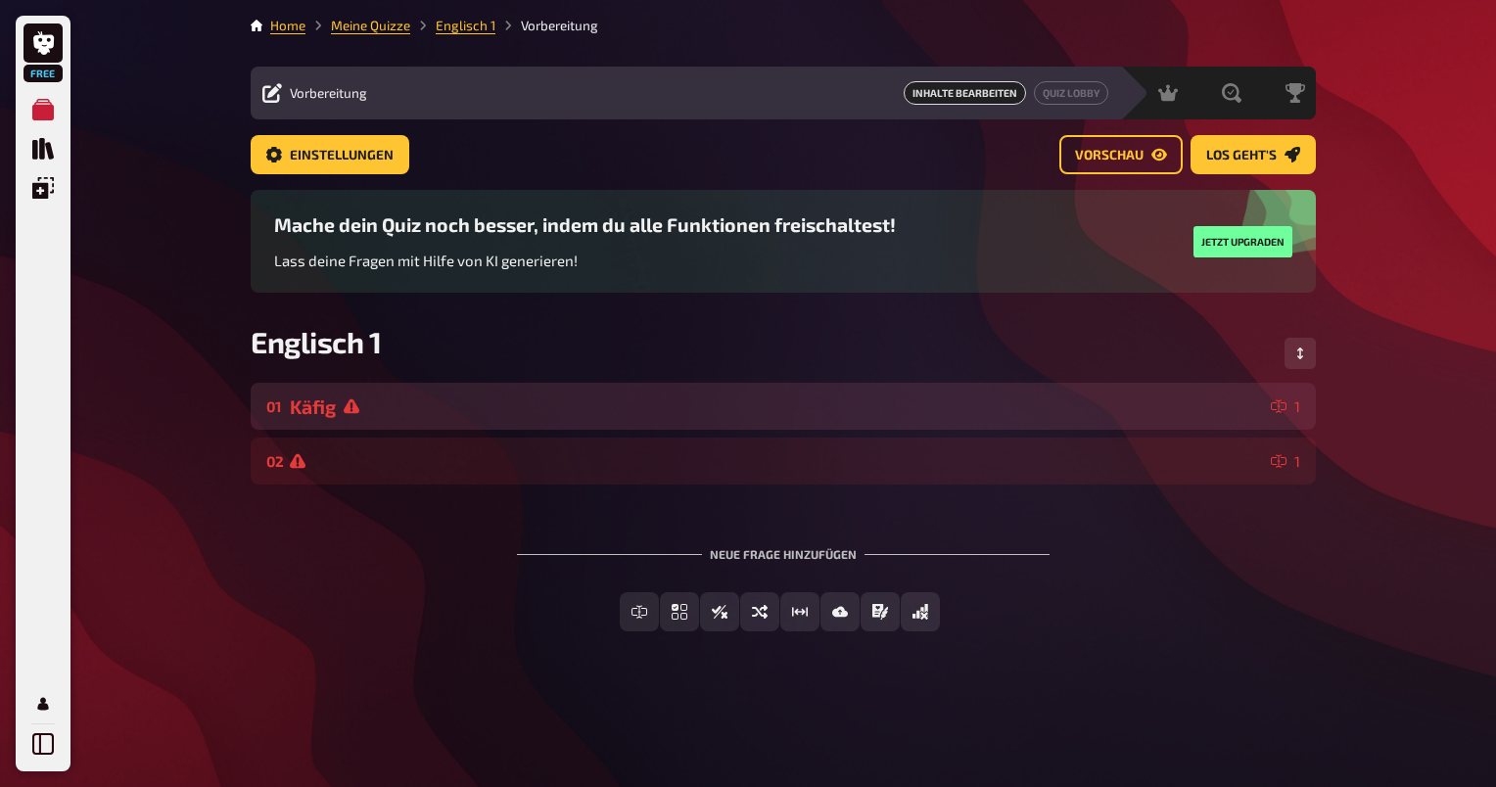
click at [1156, 414] on div "Käfig" at bounding box center [776, 407] width 973 height 23
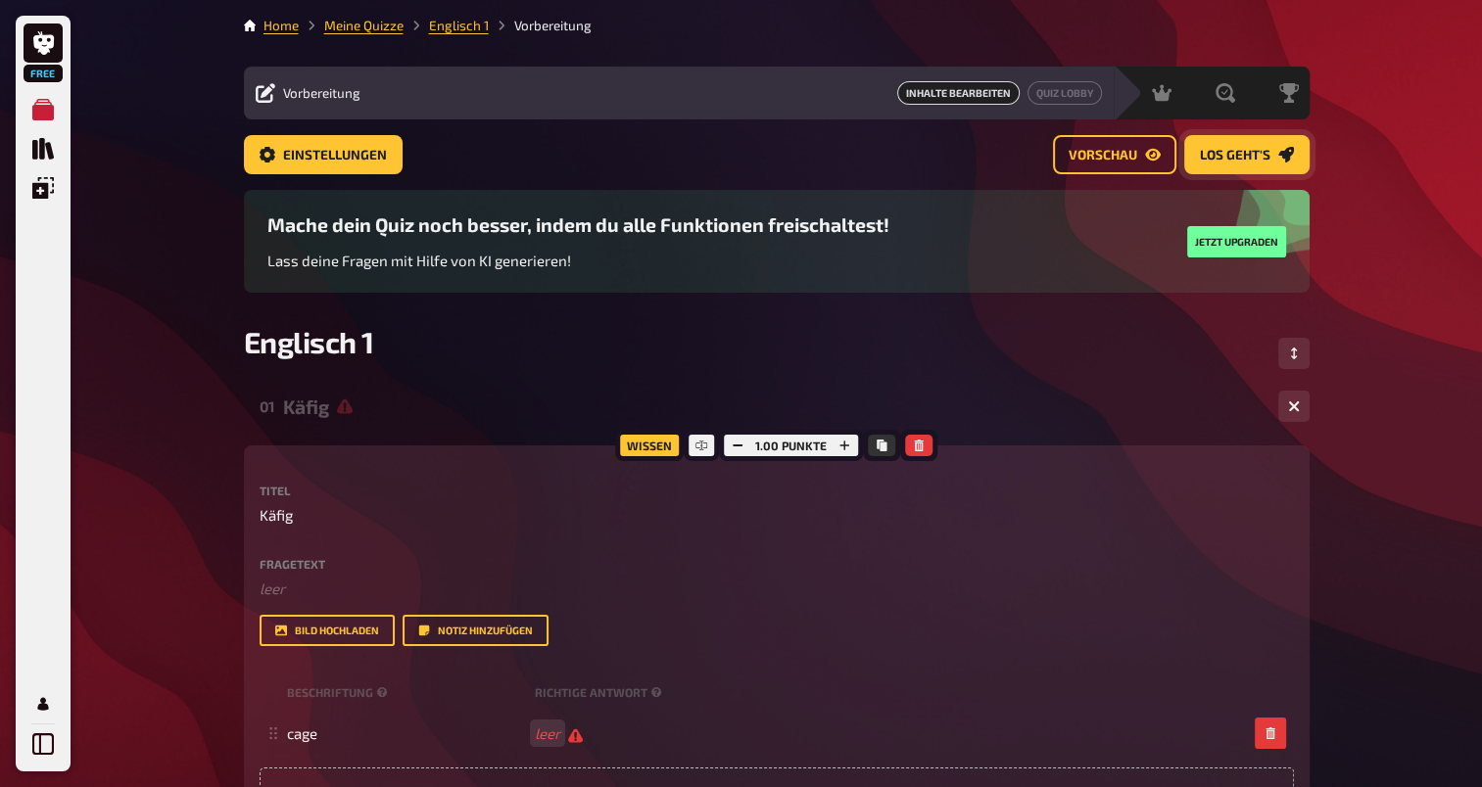
click at [1226, 157] on span "Los geht's" at bounding box center [1235, 156] width 71 height 14
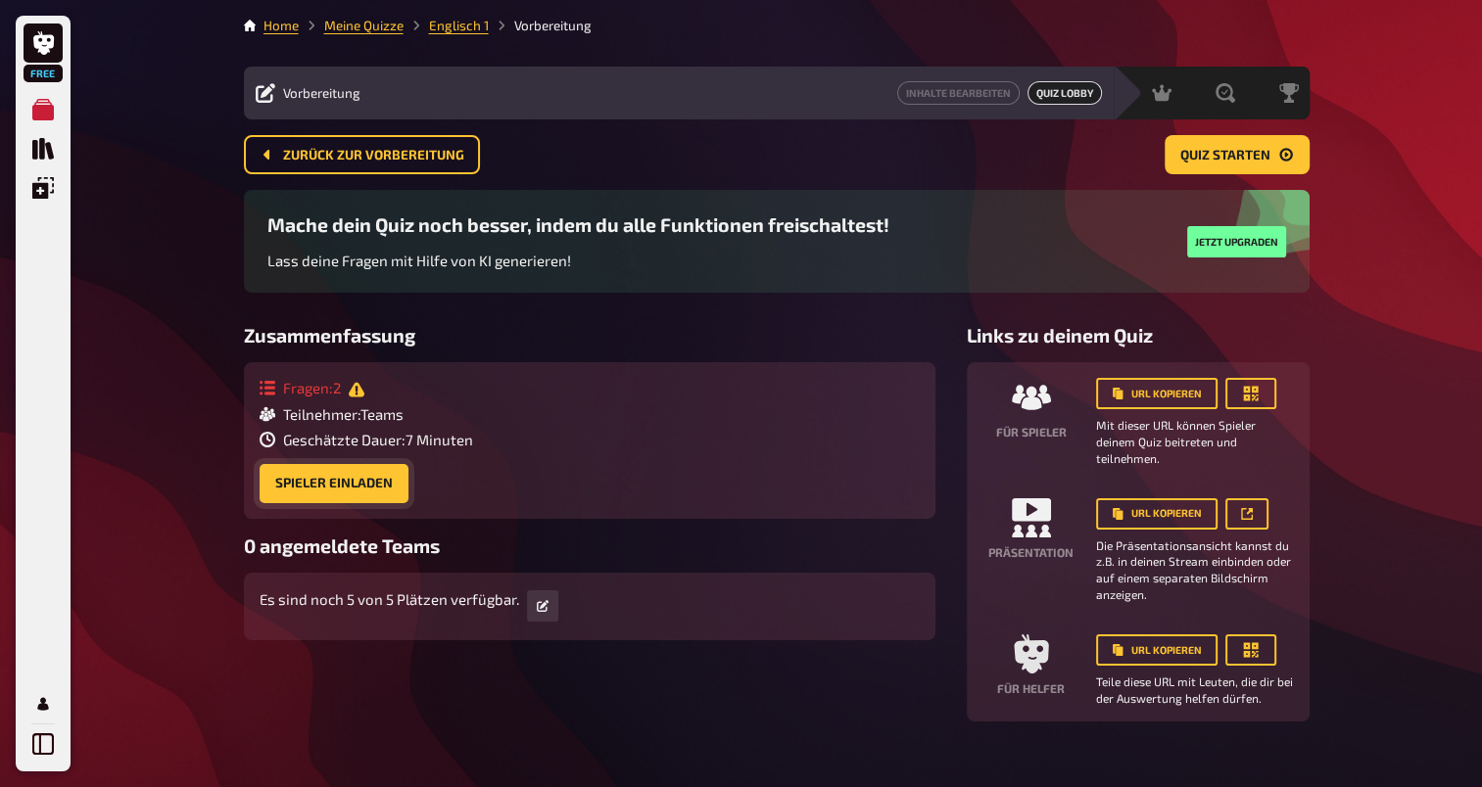
click at [351, 487] on button "Spieler einladen" at bounding box center [333, 483] width 149 height 39
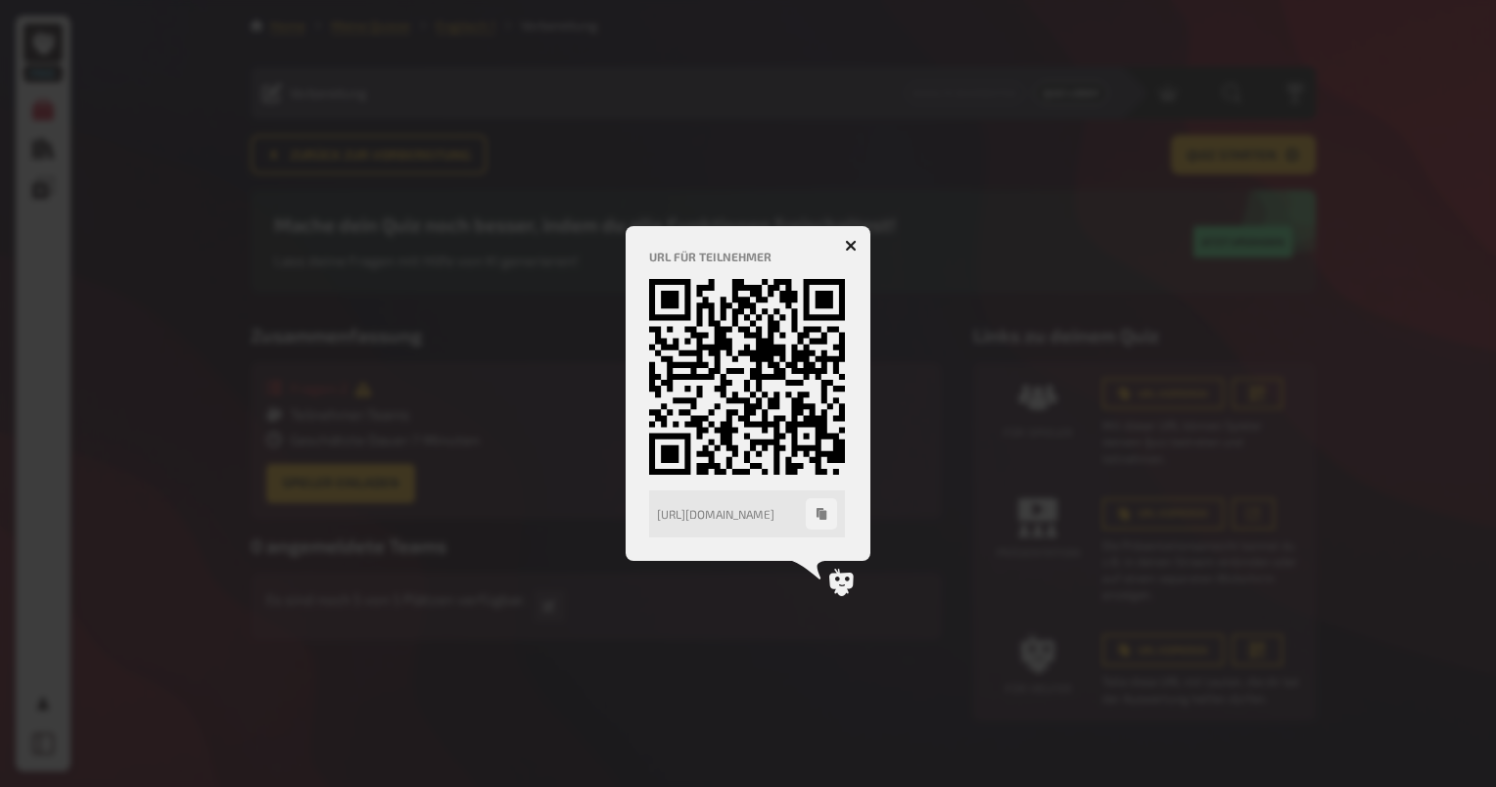
click at [860, 247] on button "button" at bounding box center [850, 245] width 31 height 31
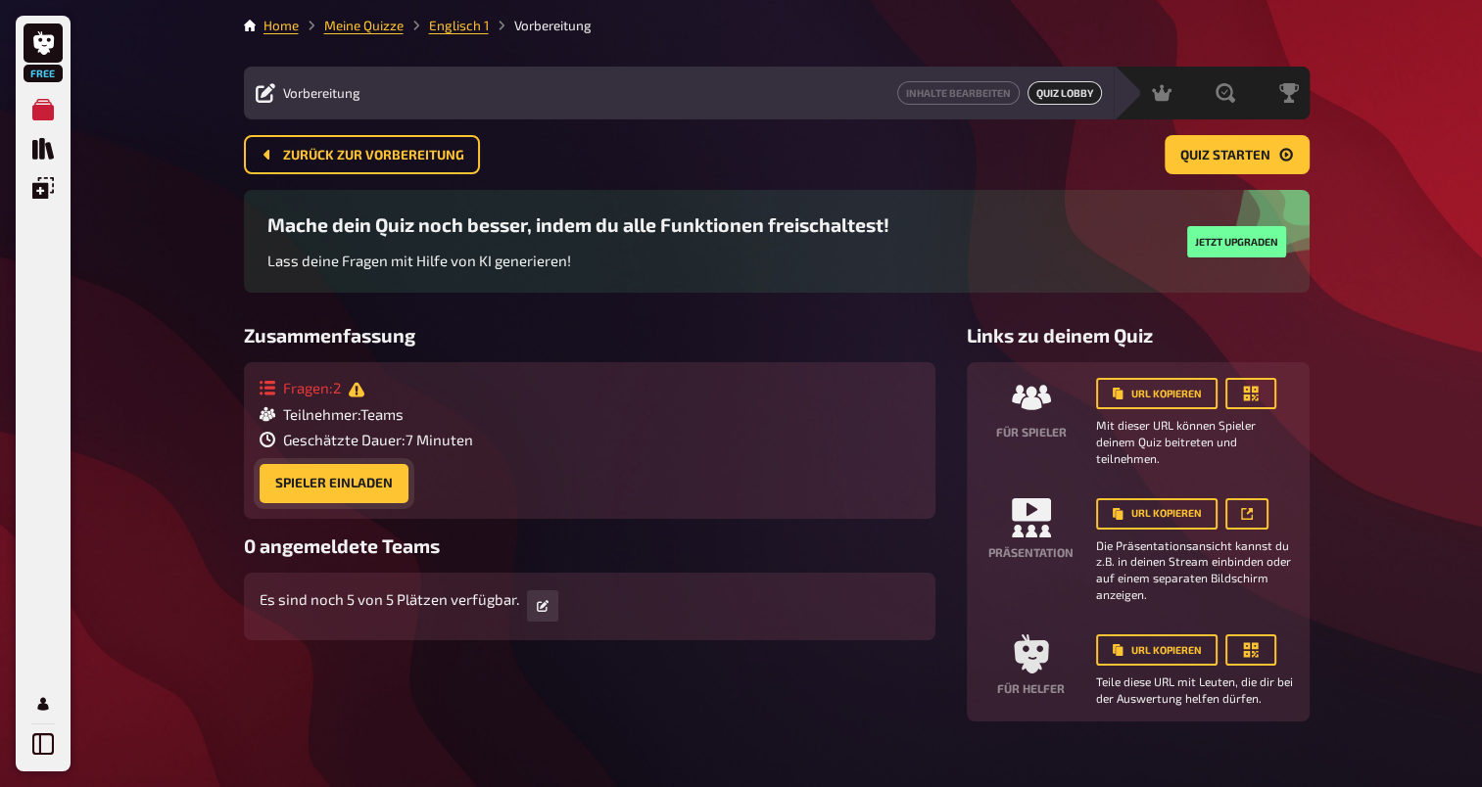
click at [361, 482] on button "Spieler einladen" at bounding box center [333, 483] width 149 height 39
